Goal: Task Accomplishment & Management: Manage account settings

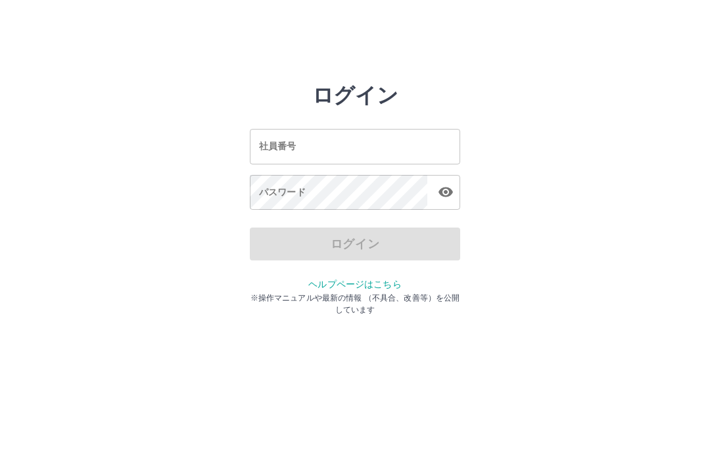
click at [308, 138] on input "社員番号" at bounding box center [355, 146] width 210 height 35
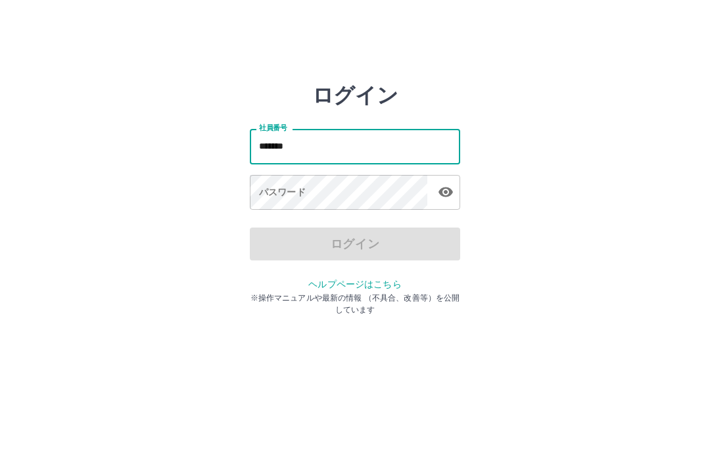
type input "*******"
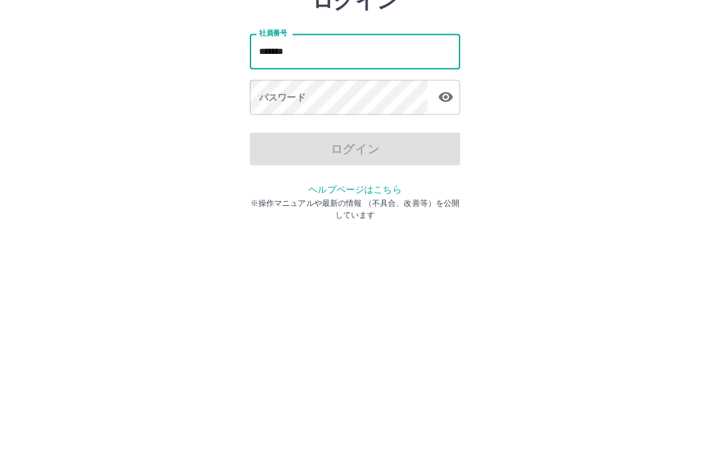
click at [285, 175] on div "パスワード パスワード" at bounding box center [355, 193] width 210 height 37
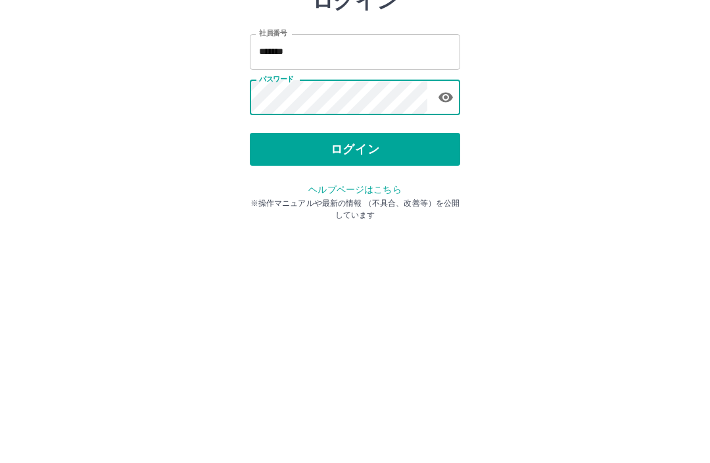
click at [342, 227] on button "ログイン" at bounding box center [355, 243] width 210 height 33
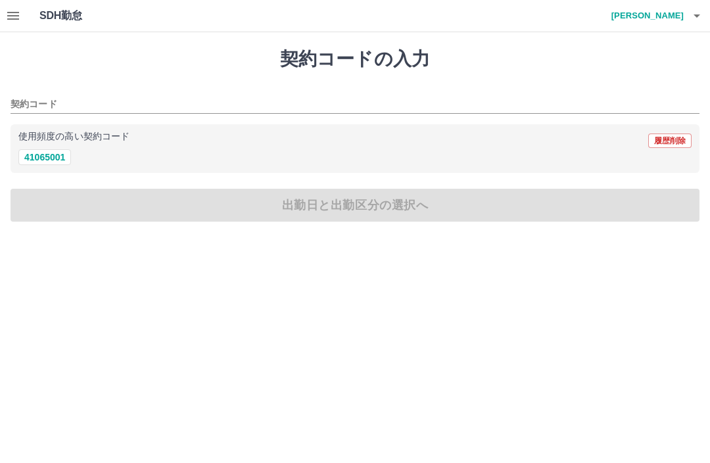
click at [50, 151] on button "41065001" at bounding box center [44, 157] width 53 height 16
type input "********"
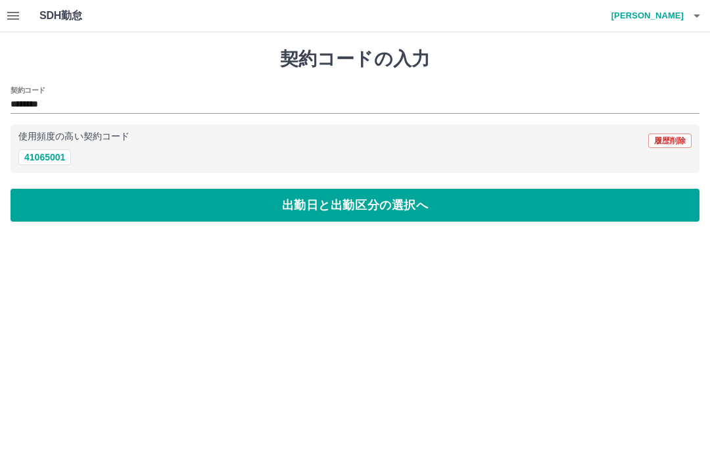
click at [117, 199] on button "出勤日と出勤区分の選択へ" at bounding box center [355, 205] width 689 height 33
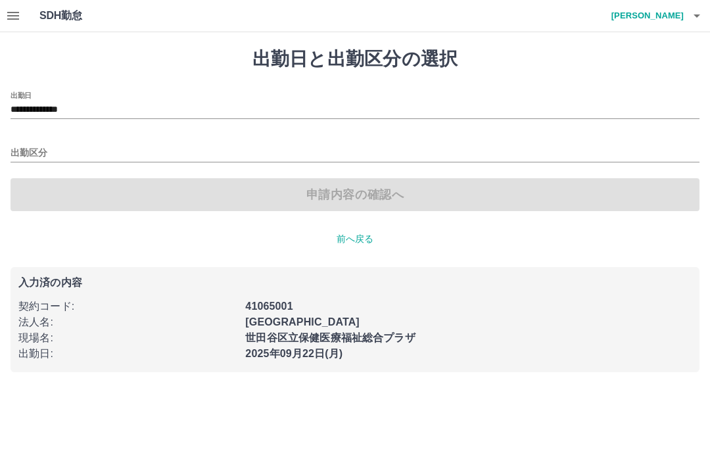
click at [33, 156] on input "出勤区分" at bounding box center [355, 153] width 689 height 16
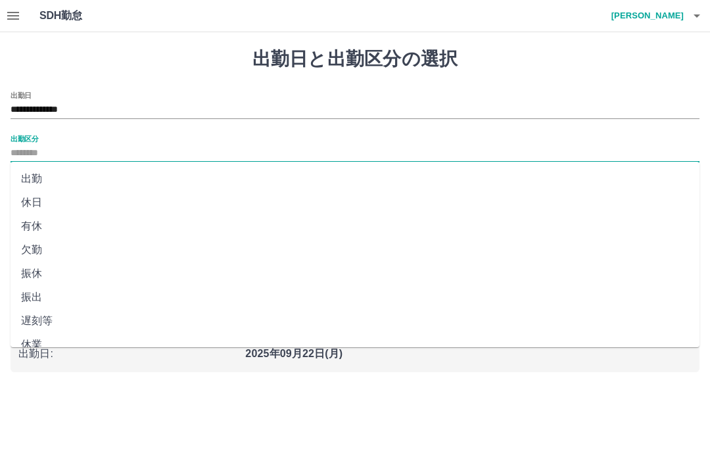
click at [30, 179] on li "出勤" at bounding box center [355, 179] width 689 height 24
type input "**"
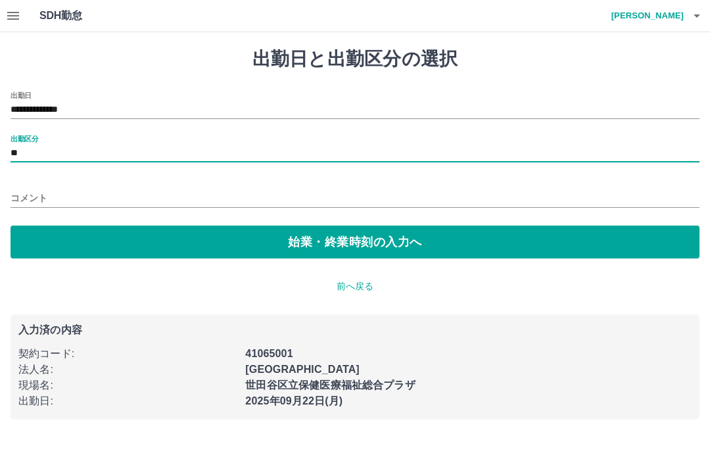
click at [153, 229] on button "始業・終業時刻の入力へ" at bounding box center [355, 242] width 689 height 33
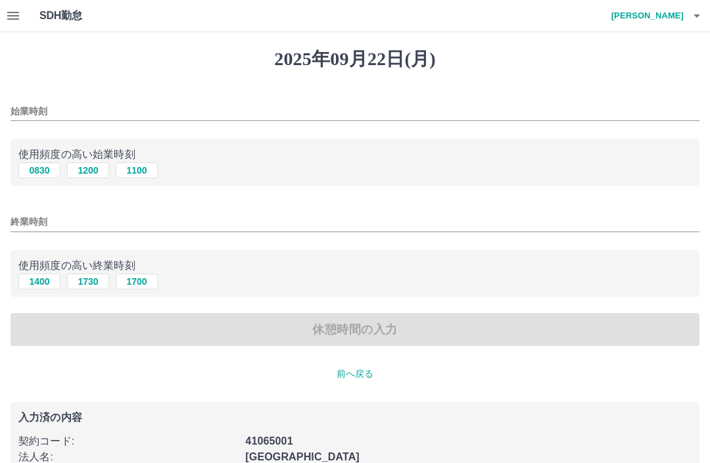
click at [43, 169] on button "0830" at bounding box center [39, 170] width 42 height 16
type input "****"
click at [41, 282] on button "1400" at bounding box center [39, 281] width 42 height 16
type input "****"
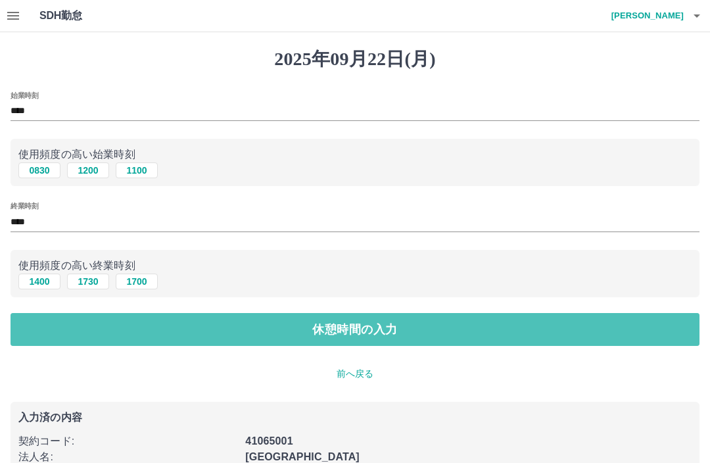
click at [124, 323] on button "休憩時間の入力" at bounding box center [355, 329] width 689 height 33
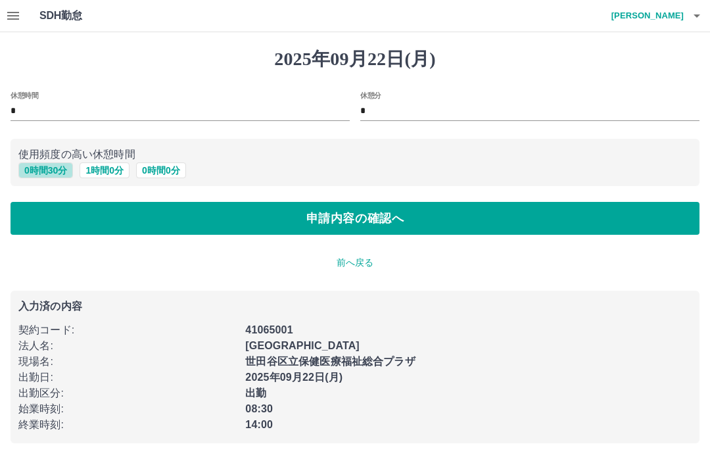
click at [49, 172] on button "0 時間 30 分" at bounding box center [45, 170] width 55 height 16
type input "**"
click at [105, 220] on button "申請内容の確認へ" at bounding box center [355, 218] width 689 height 33
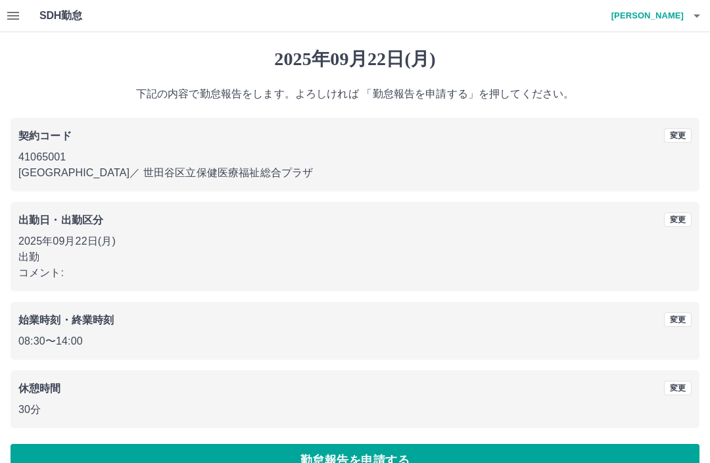
scroll to position [29, 0]
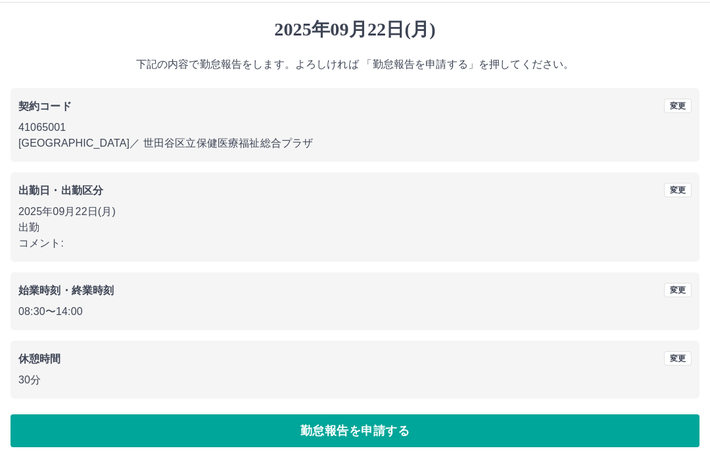
click at [277, 433] on button "勤怠報告を申請する" at bounding box center [355, 431] width 689 height 33
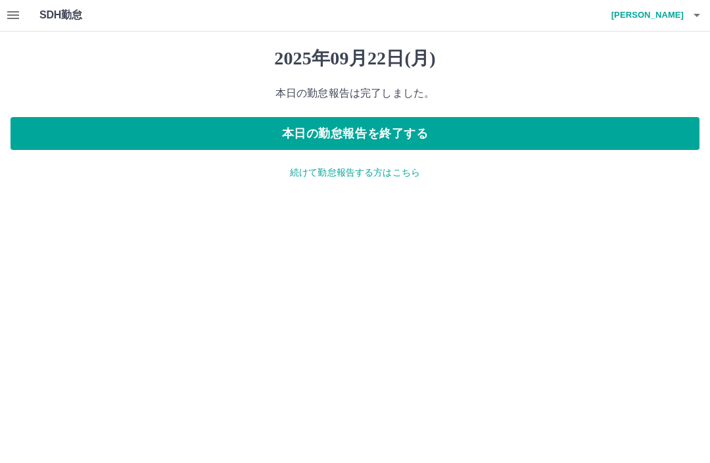
click at [386, 130] on button "本日の勤怠報告を終了する" at bounding box center [355, 134] width 689 height 33
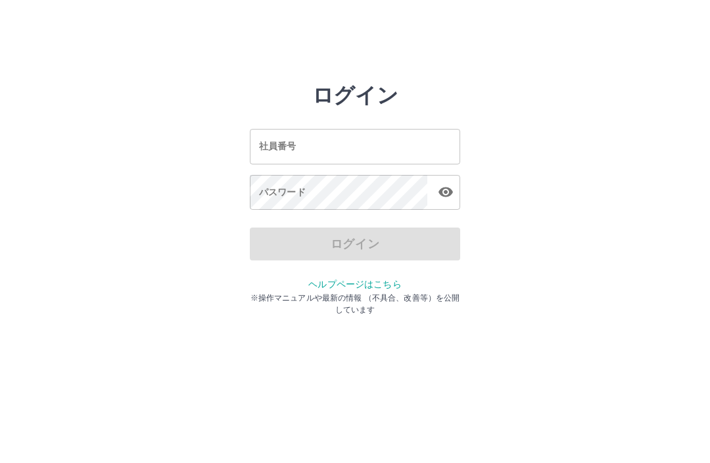
click at [350, 139] on input "社員番号" at bounding box center [355, 146] width 210 height 35
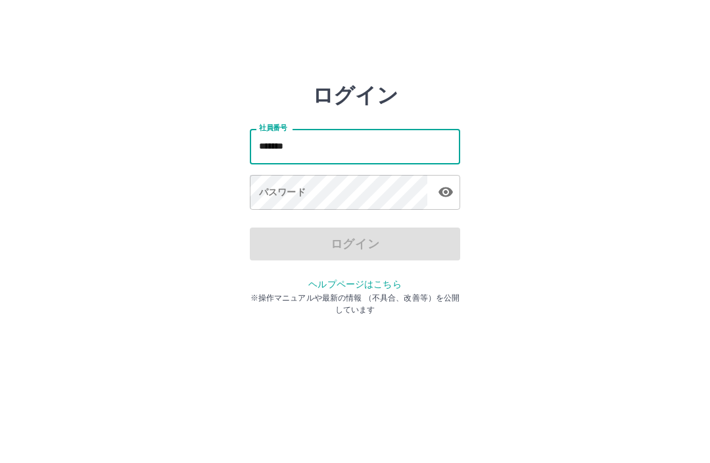
type input "*******"
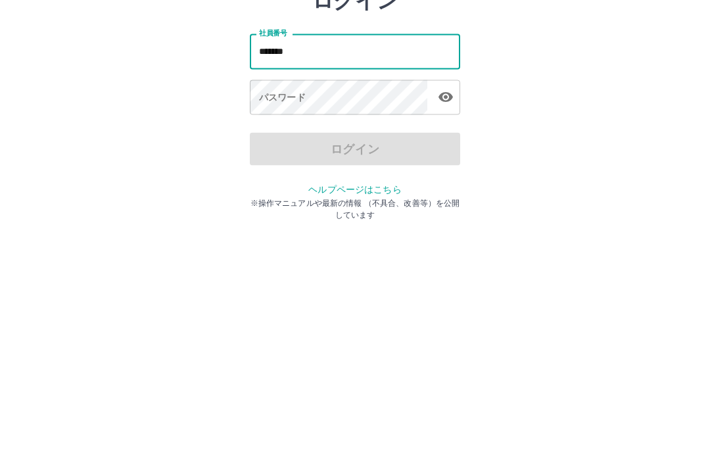
click at [283, 175] on div "パスワード パスワード" at bounding box center [355, 193] width 210 height 37
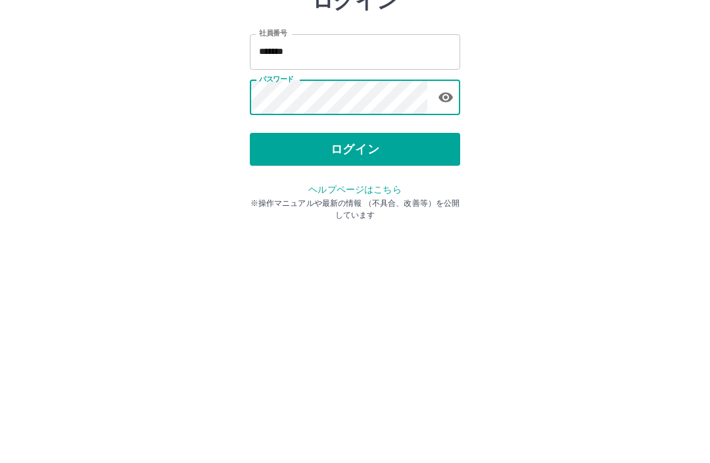
click at [387, 227] on button "ログイン" at bounding box center [355, 243] width 210 height 33
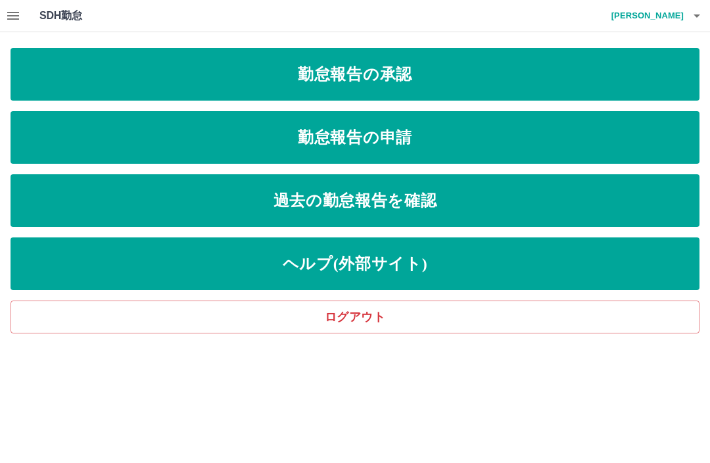
click at [16, 18] on icon "button" at bounding box center [13, 16] width 12 height 8
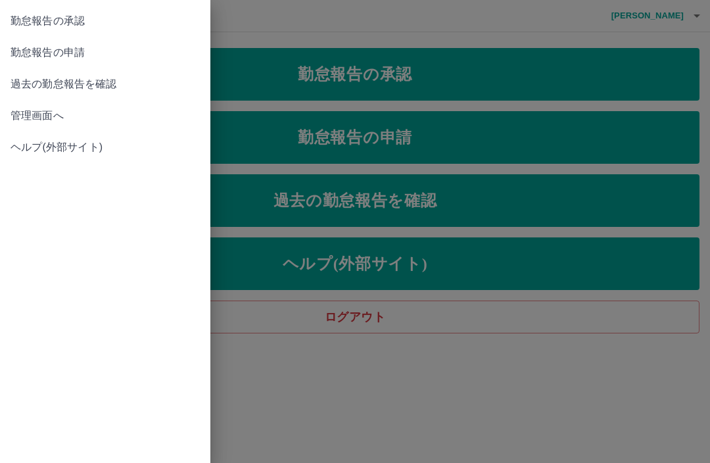
click at [51, 116] on span "管理画面へ" at bounding box center [105, 116] width 189 height 16
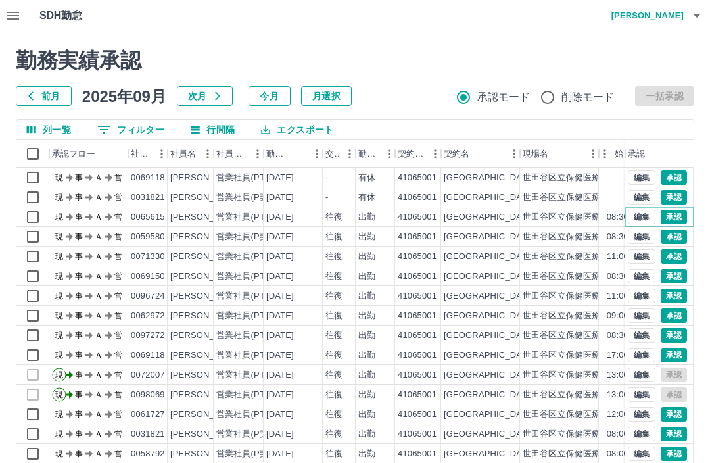
click at [676, 215] on button "承認" at bounding box center [674, 217] width 26 height 14
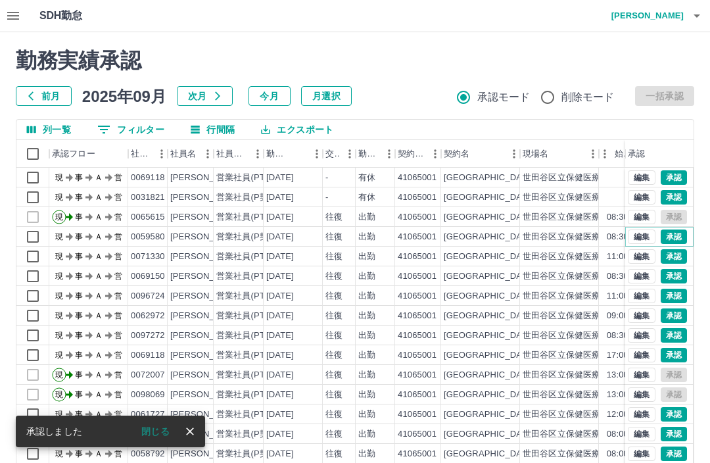
click at [667, 233] on button "承認" at bounding box center [674, 236] width 26 height 14
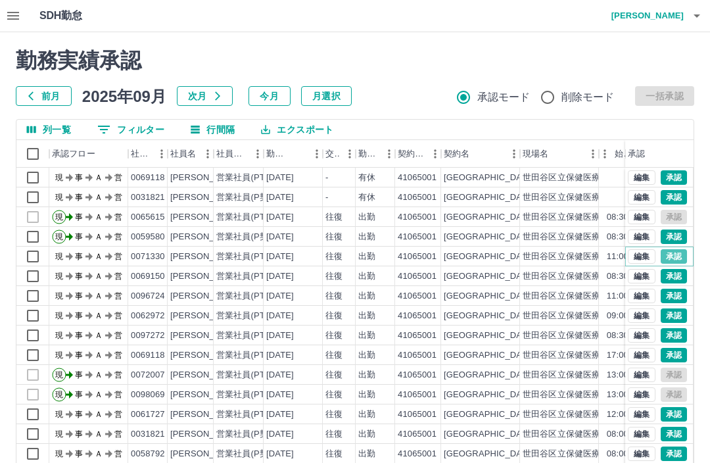
click at [675, 255] on button "承認" at bounding box center [674, 256] width 26 height 14
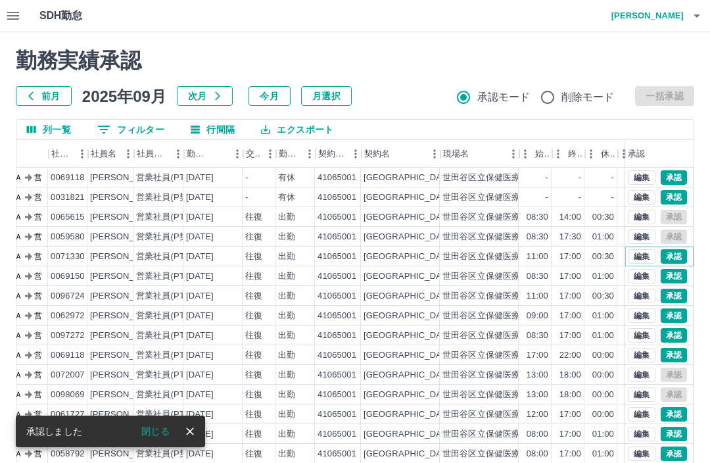
scroll to position [0, 81]
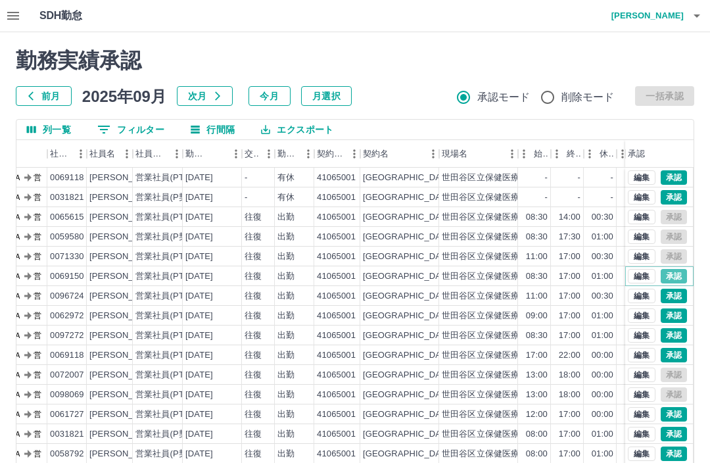
click at [669, 279] on button "承認" at bounding box center [674, 276] width 26 height 14
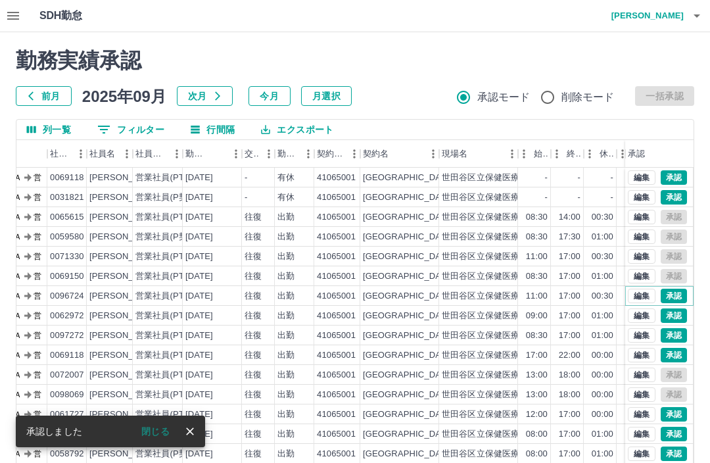
click at [669, 298] on button "承認" at bounding box center [674, 296] width 26 height 14
click at [673, 317] on button "承認" at bounding box center [674, 315] width 26 height 14
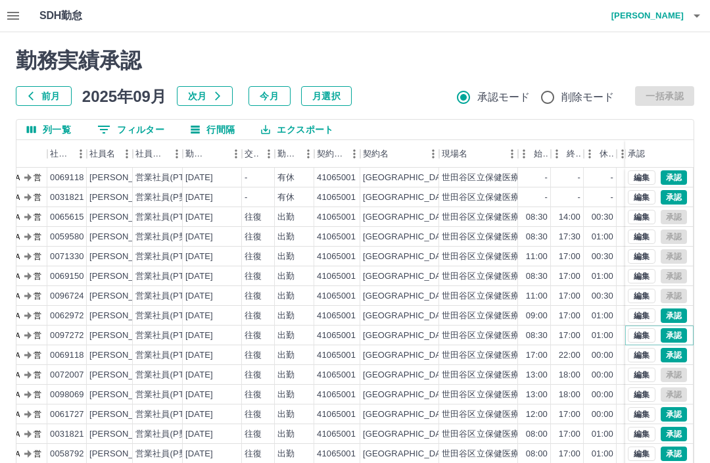
click at [679, 329] on button "承認" at bounding box center [674, 335] width 26 height 14
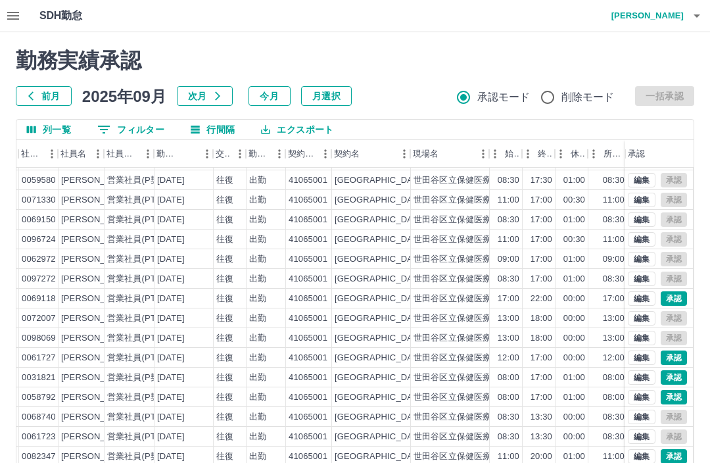
scroll to position [57, 110]
click at [674, 354] on button "承認" at bounding box center [674, 357] width 26 height 14
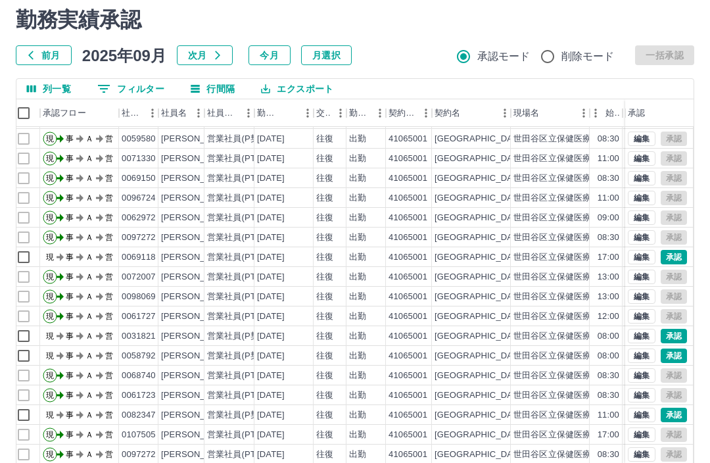
scroll to position [49, 0]
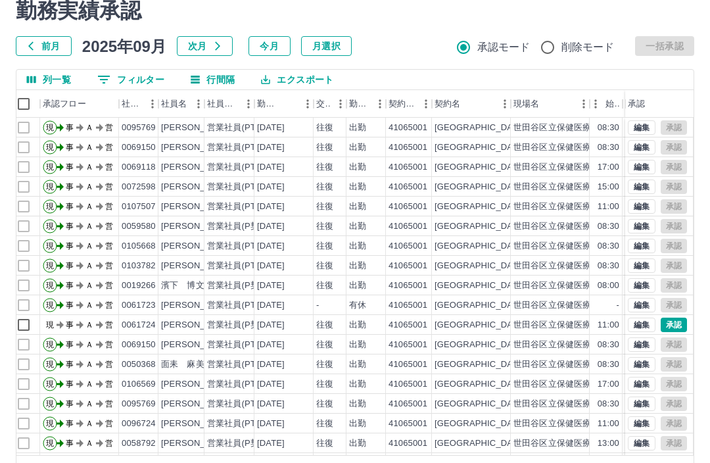
click at [538, 462] on body "SDH勤怠 [PERSON_NAME]実績承認 前月 [DATE] 次月 今月 月選択 承認モード 削除モード 一括承認 列一覧 0 フィルター 行間隔 エク…" at bounding box center [355, 229] width 710 height 556
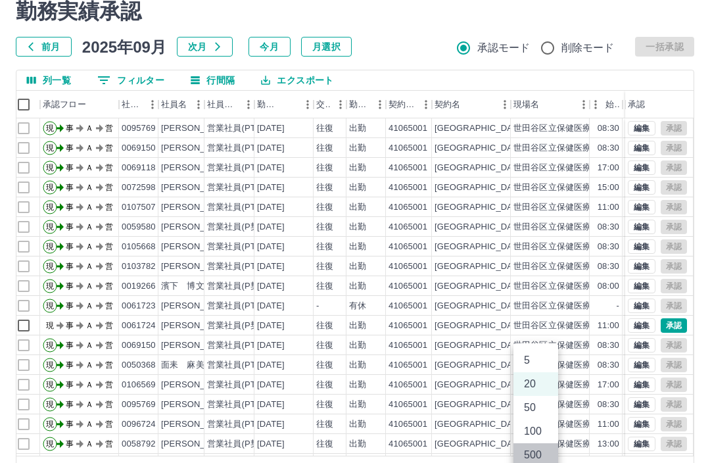
click at [533, 455] on li "500" at bounding box center [535, 455] width 45 height 24
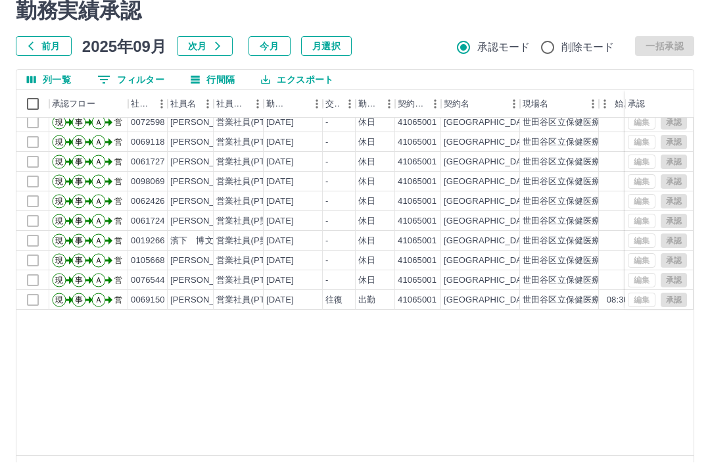
scroll to position [0, 0]
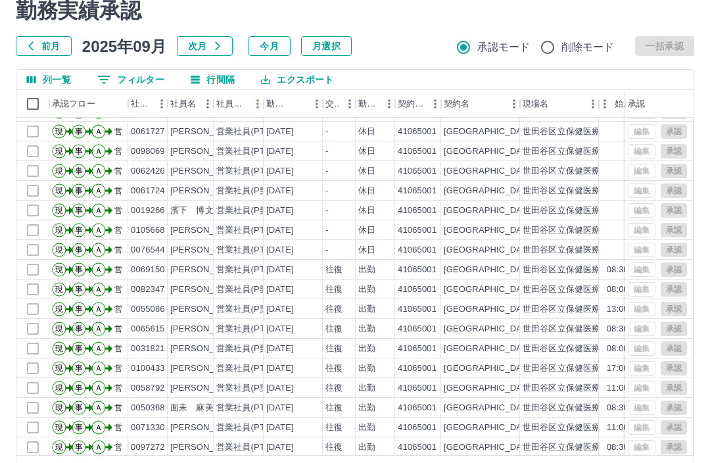
click at [541, 462] on body "SDH勤怠 [PERSON_NAME]実績承認 前月 [DATE] 次月 今月 月選択 承認モード 削除モード 一括承認 列一覧 0 フィルター 行間隔 エク…" at bounding box center [355, 229] width 710 height 556
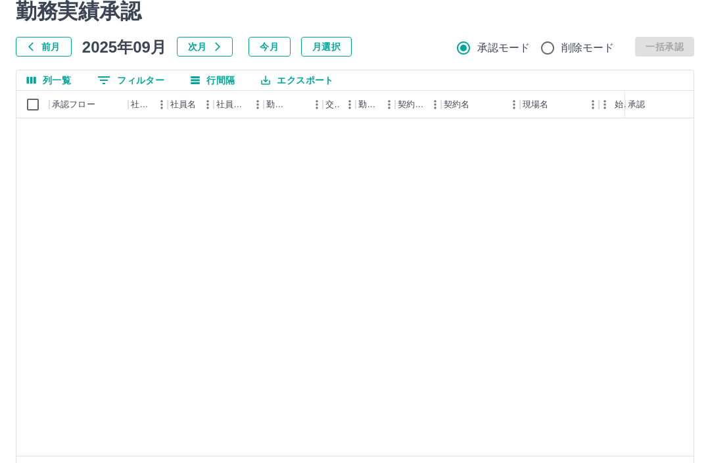
type input "****"
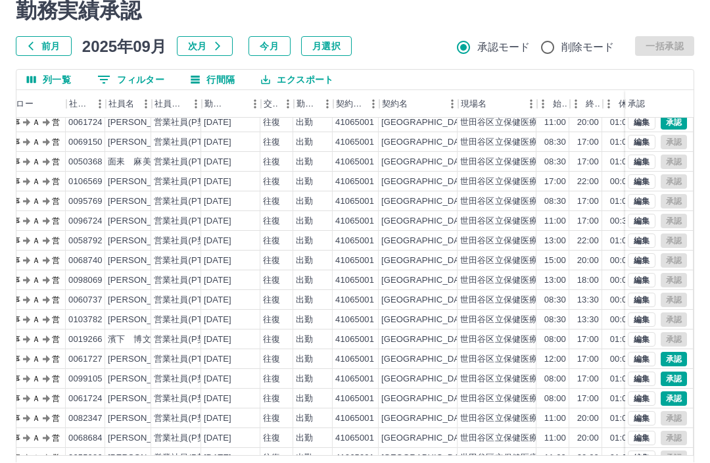
scroll to position [598, 64]
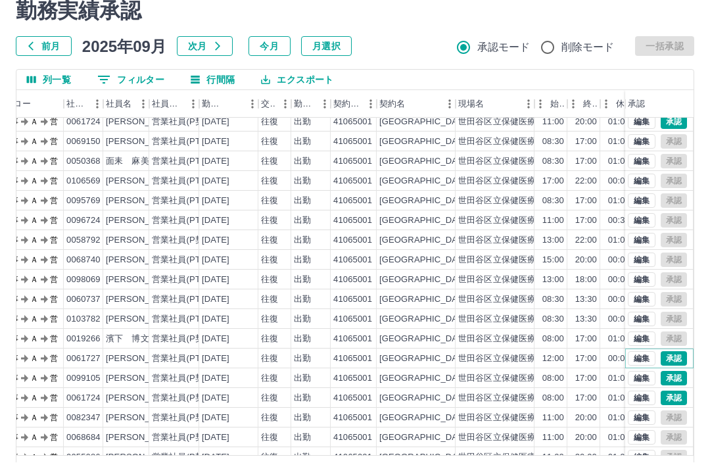
click at [671, 353] on button "承認" at bounding box center [674, 359] width 26 height 14
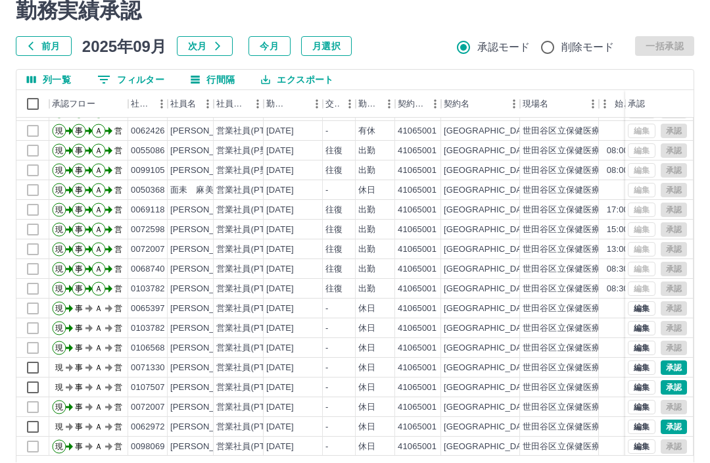
scroll to position [2601, 0]
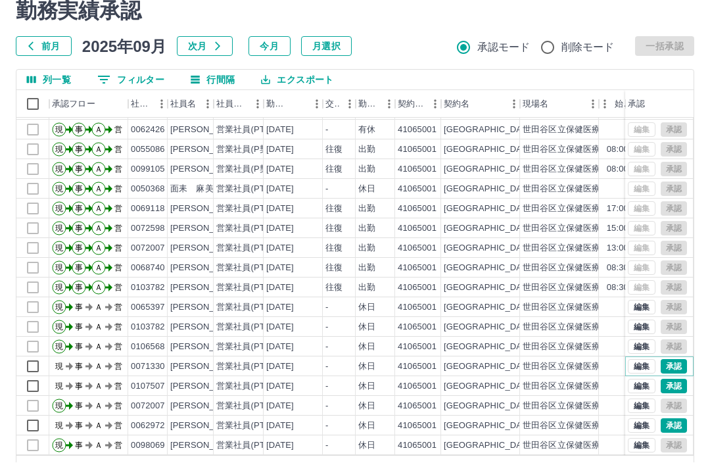
click at [672, 365] on button "承認" at bounding box center [674, 367] width 26 height 14
click at [673, 387] on div at bounding box center [355, 231] width 710 height 463
click at [671, 385] on button "承認" at bounding box center [674, 386] width 26 height 14
click at [679, 422] on button "承認" at bounding box center [674, 426] width 26 height 14
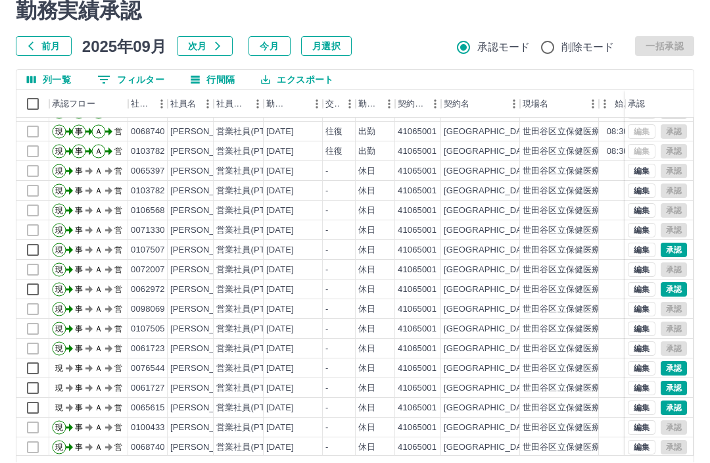
scroll to position [2738, 0]
click at [671, 361] on button "承認" at bounding box center [674, 368] width 26 height 14
click at [673, 383] on button "承認" at bounding box center [674, 388] width 26 height 14
click at [671, 405] on button "承認" at bounding box center [674, 407] width 26 height 14
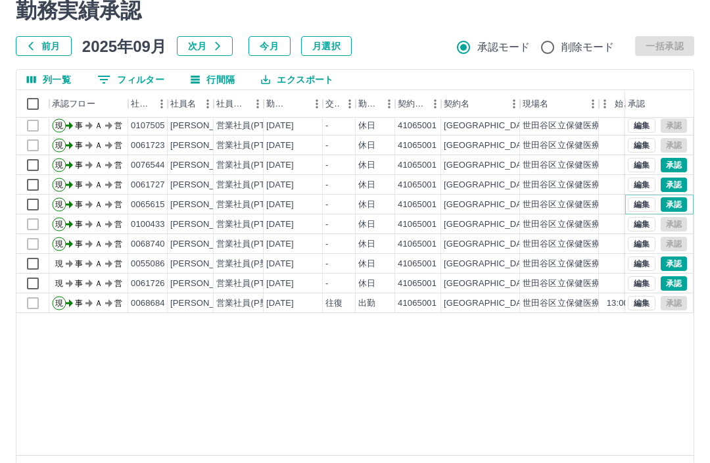
scroll to position [2941, 0]
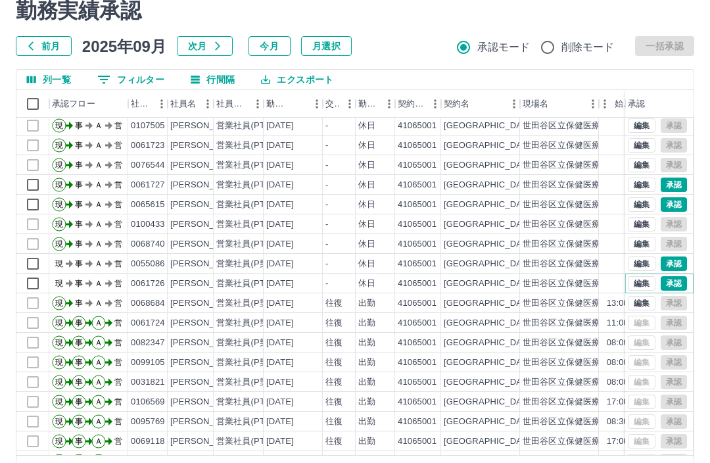
click at [675, 283] on button "承認" at bounding box center [674, 284] width 26 height 14
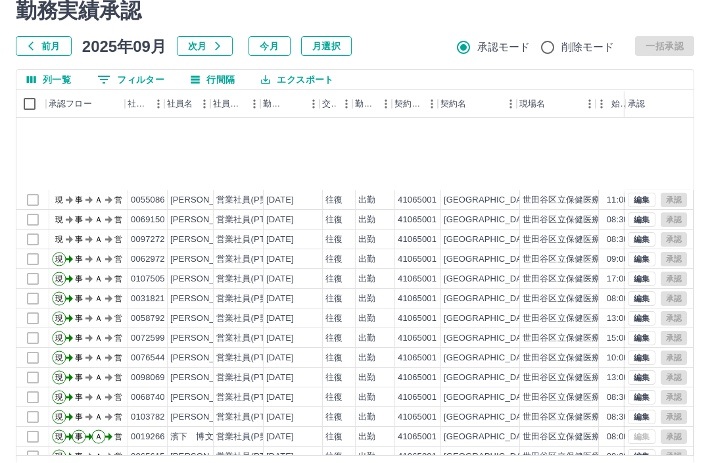
scroll to position [832, -1]
